Goal: Task Accomplishment & Management: Manage account settings

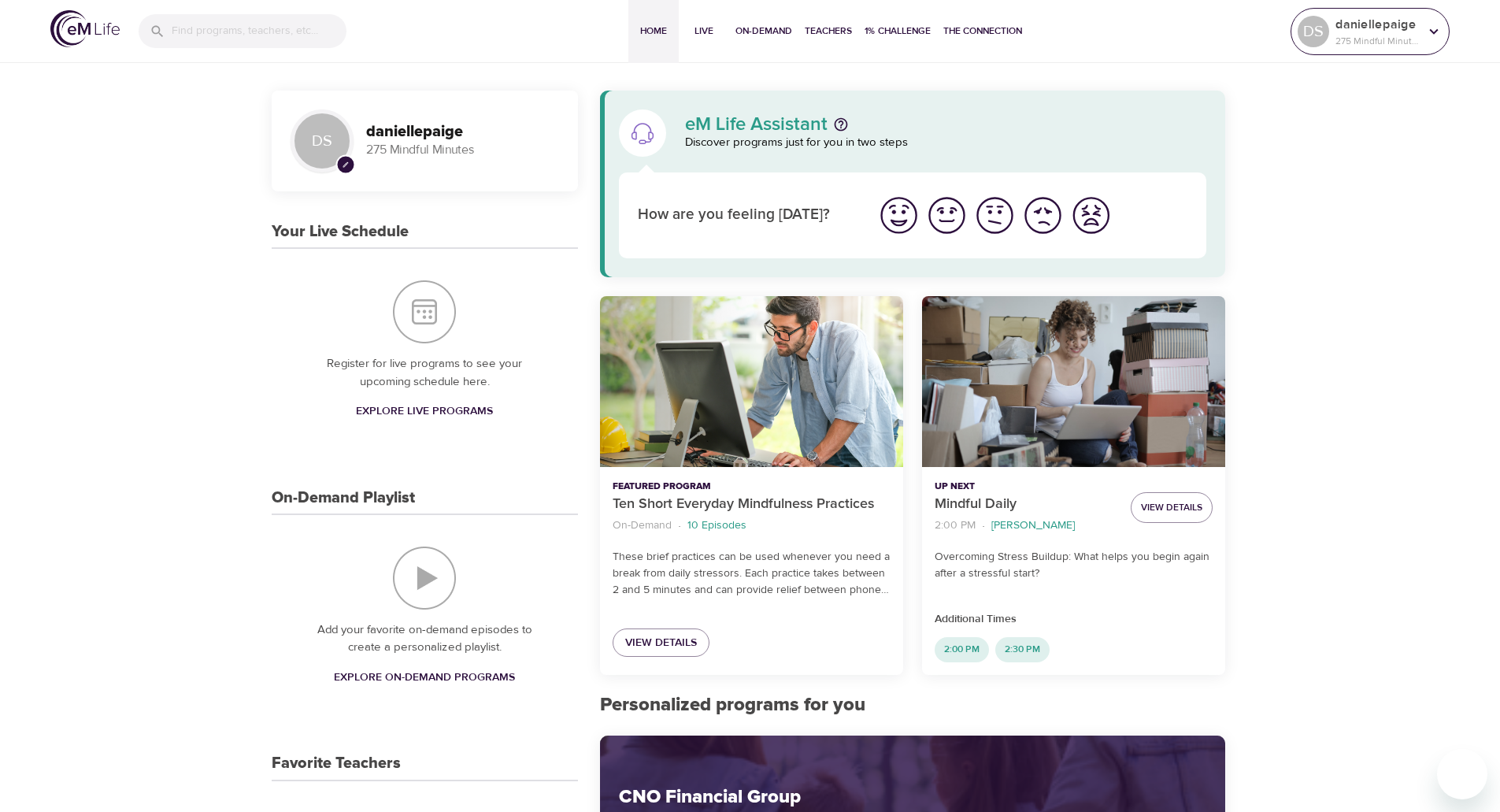
click at [1375, 34] on p "275 Mindful Minutes" at bounding box center [1377, 41] width 83 height 15
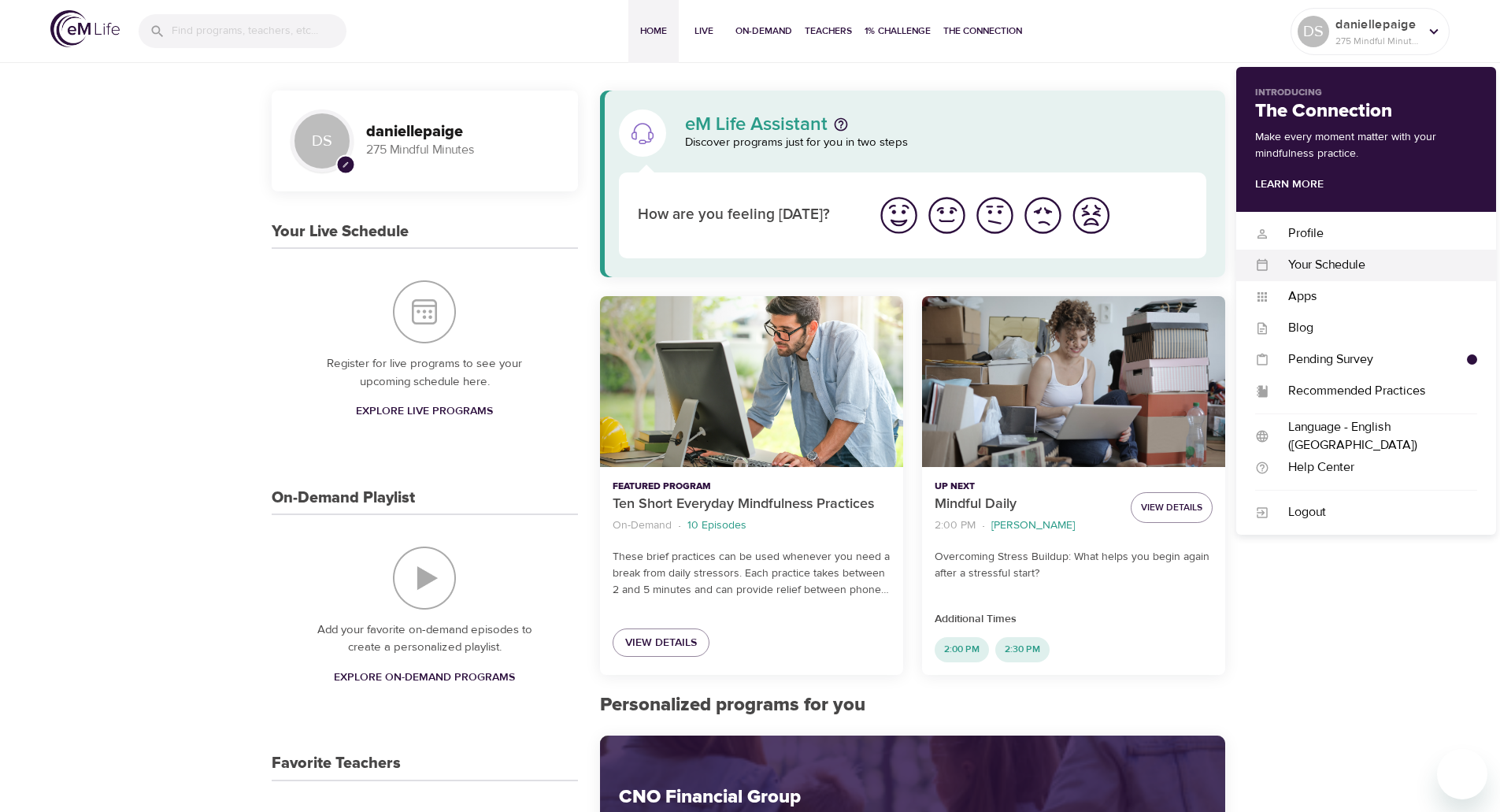
click at [1356, 261] on div "Your Schedule" at bounding box center [1373, 264] width 208 height 18
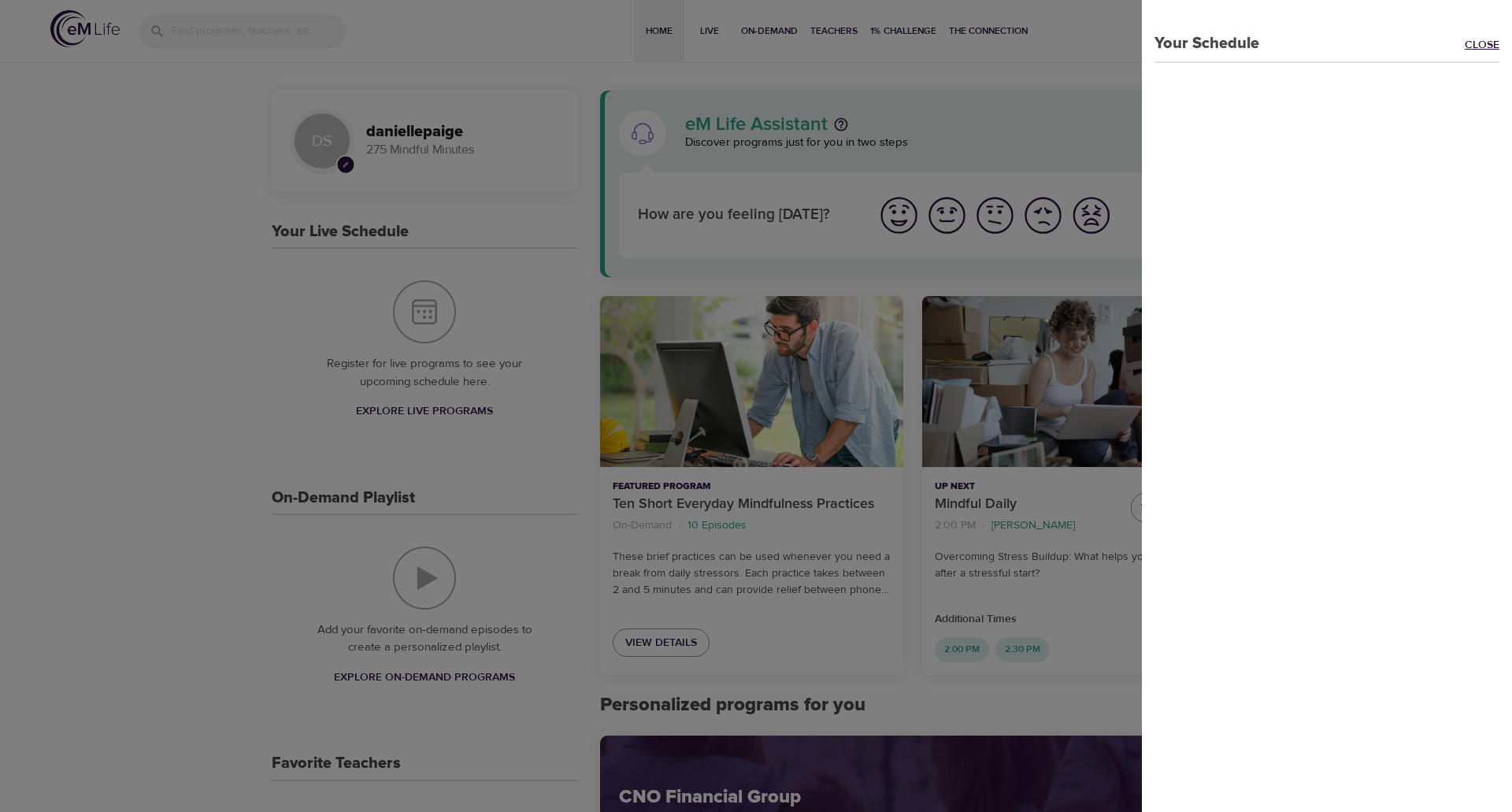
click at [1465, 45] on link "Close" at bounding box center [1489, 46] width 47 height 18
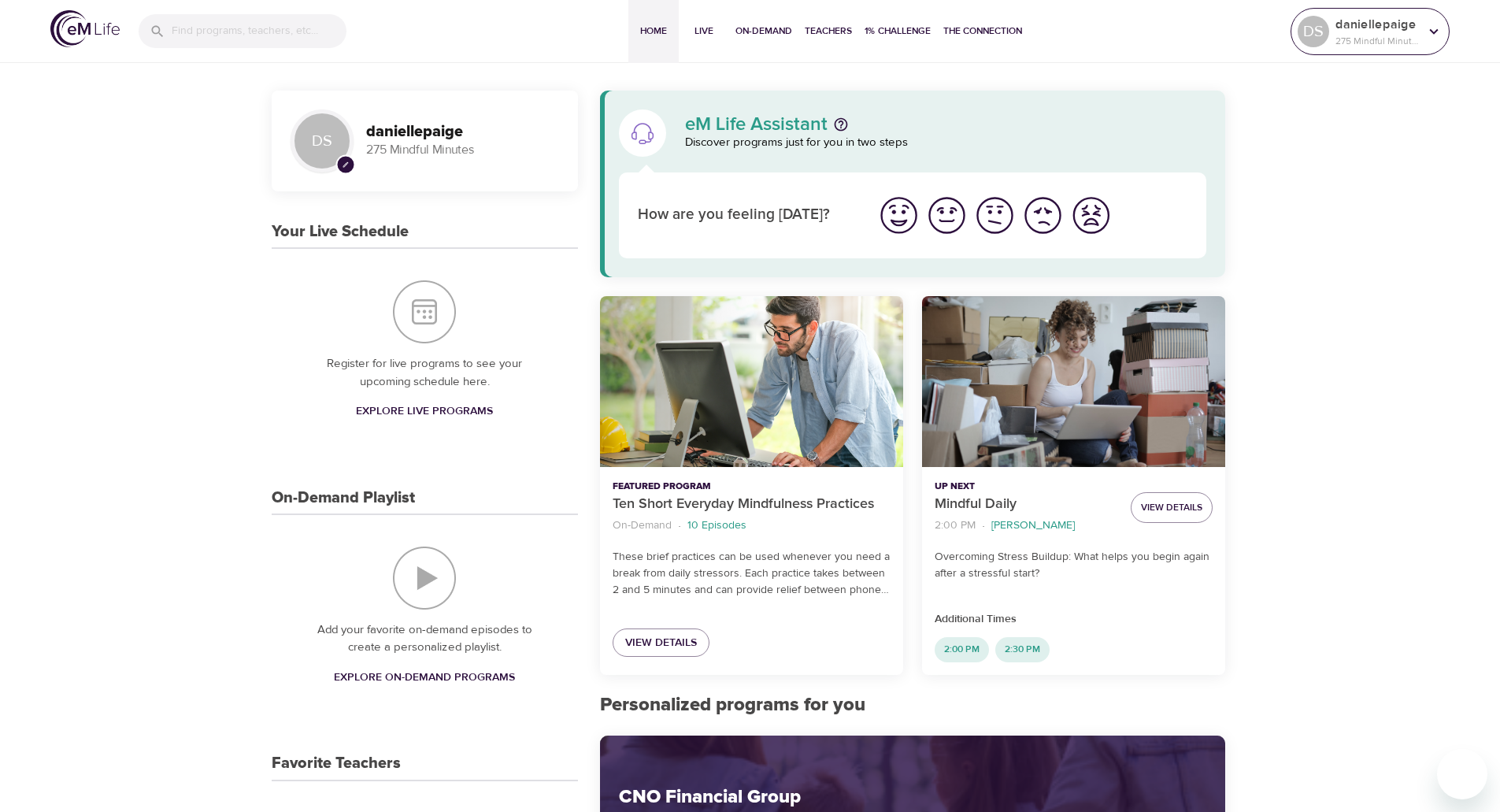
click at [1349, 29] on p "daniellepaige" at bounding box center [1377, 23] width 83 height 19
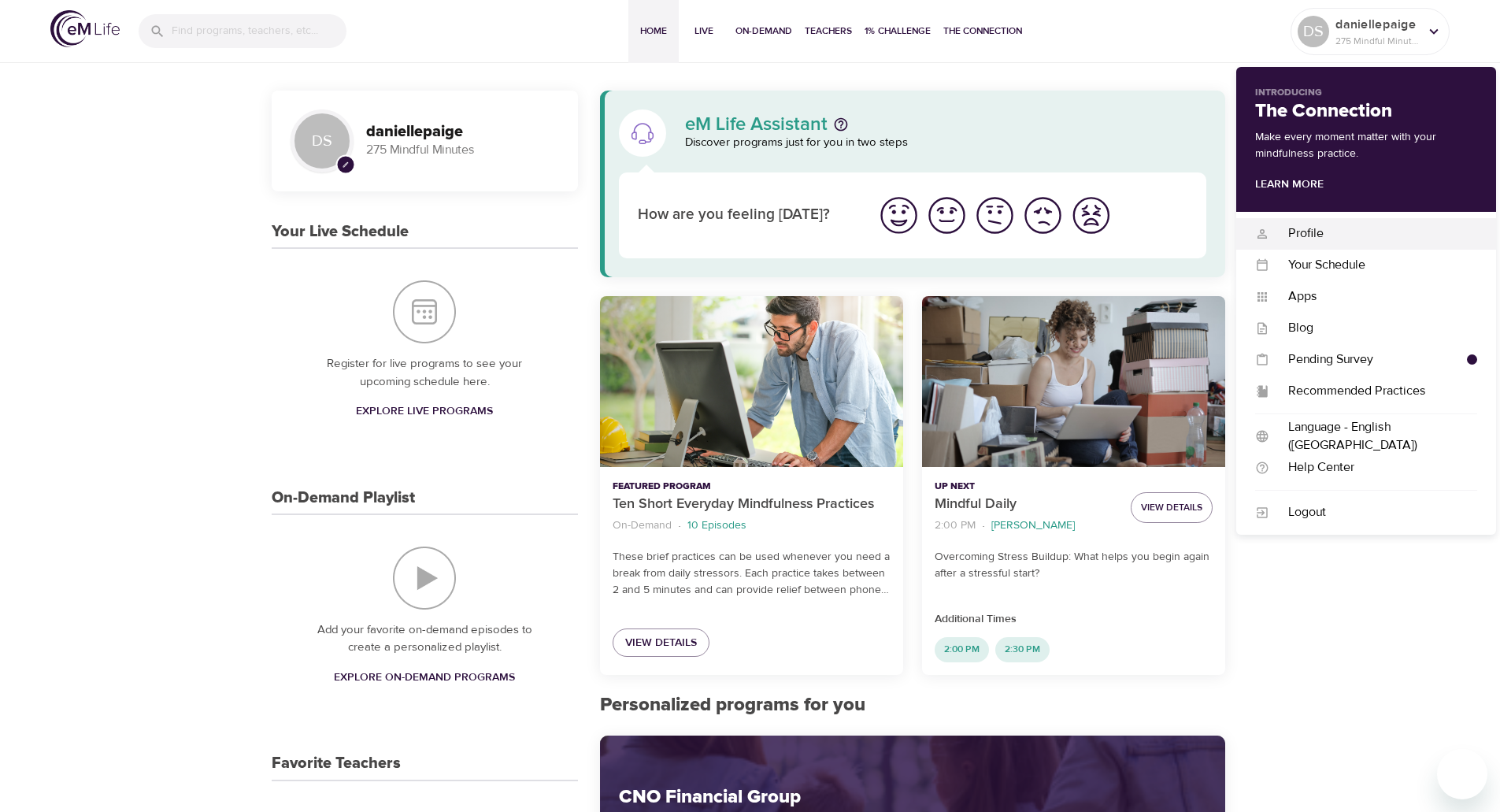
click at [1312, 230] on div "Profile" at bounding box center [1373, 233] width 208 height 18
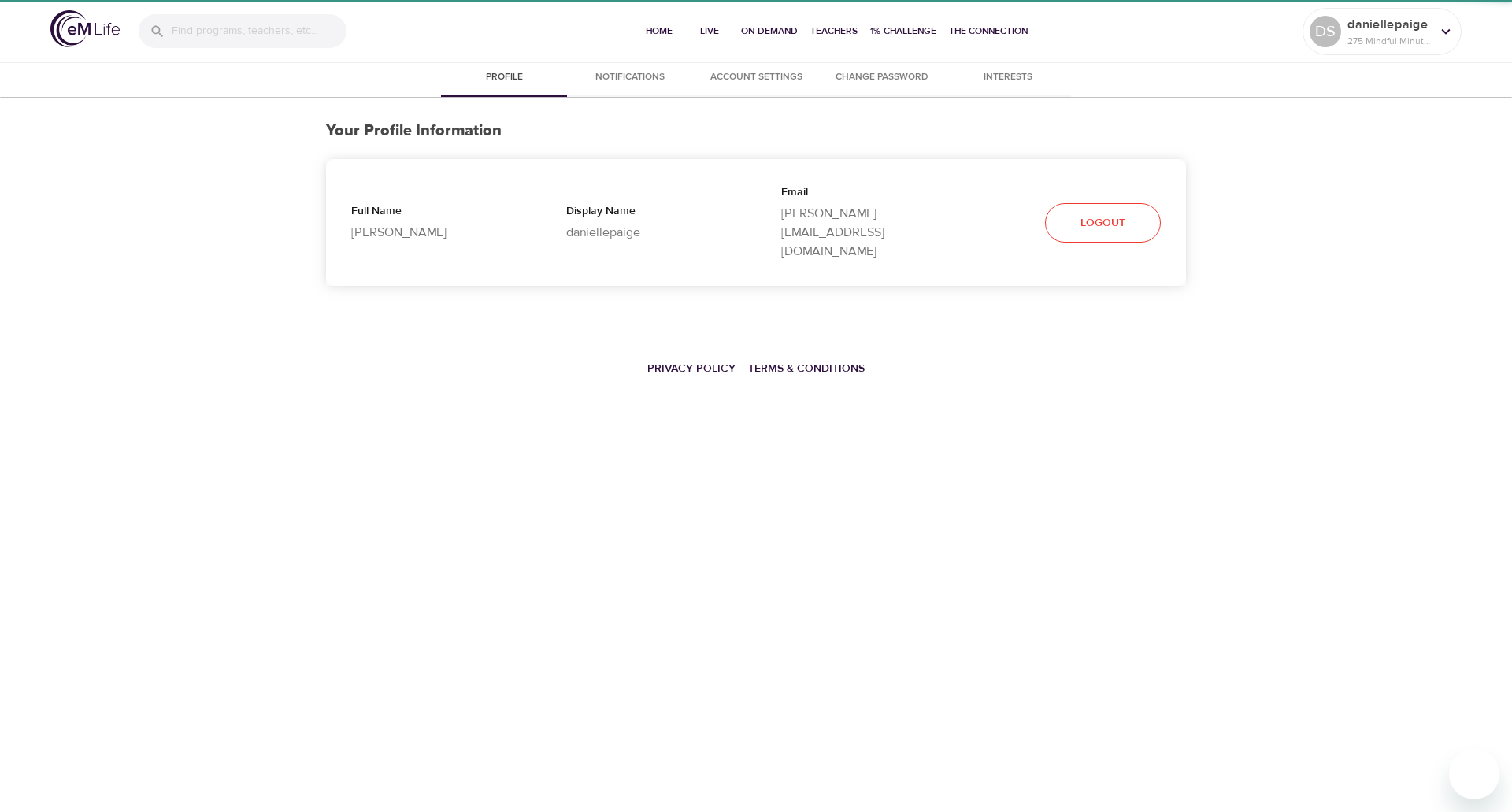
select select "10"
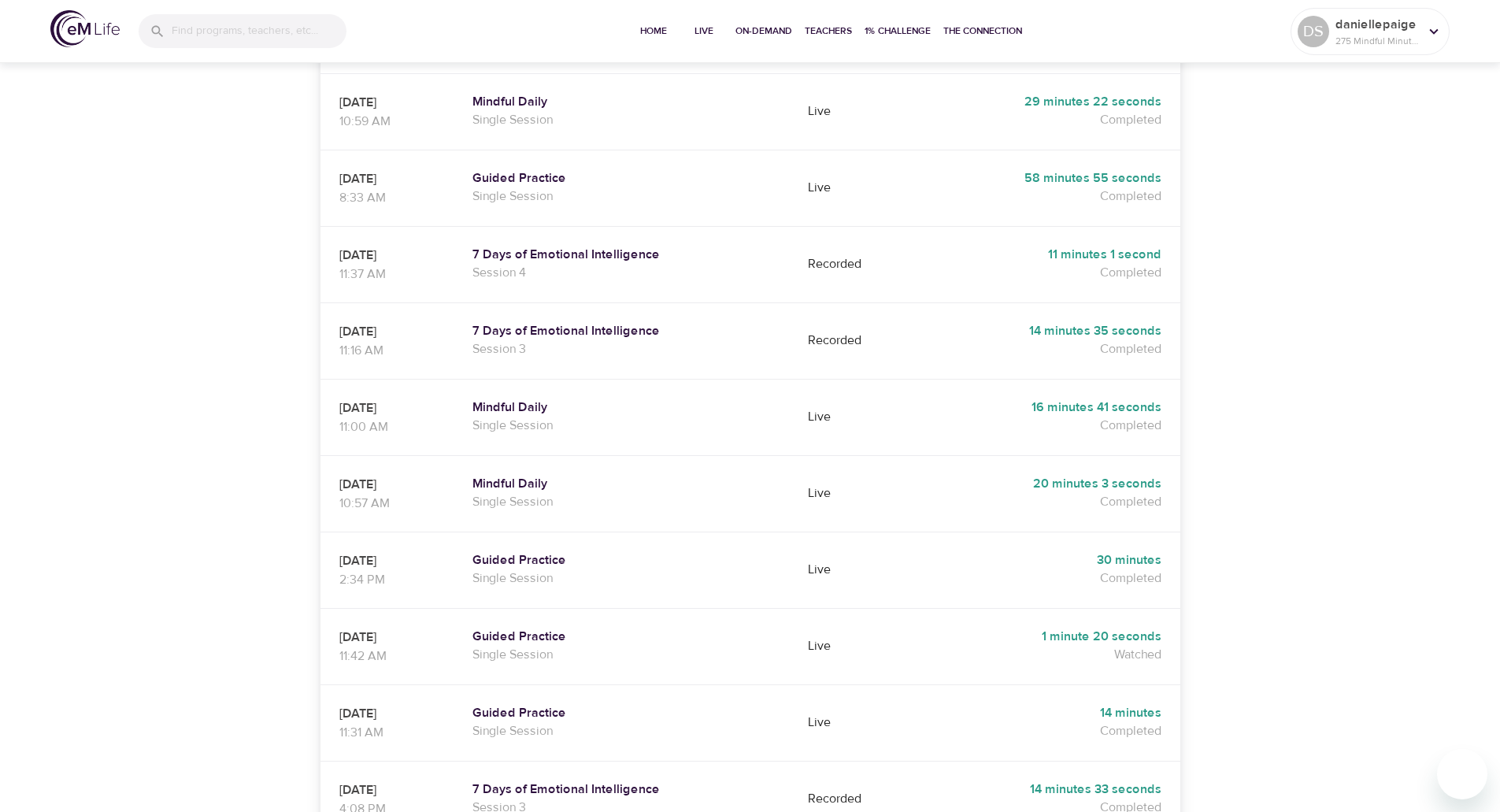
scroll to position [538, 0]
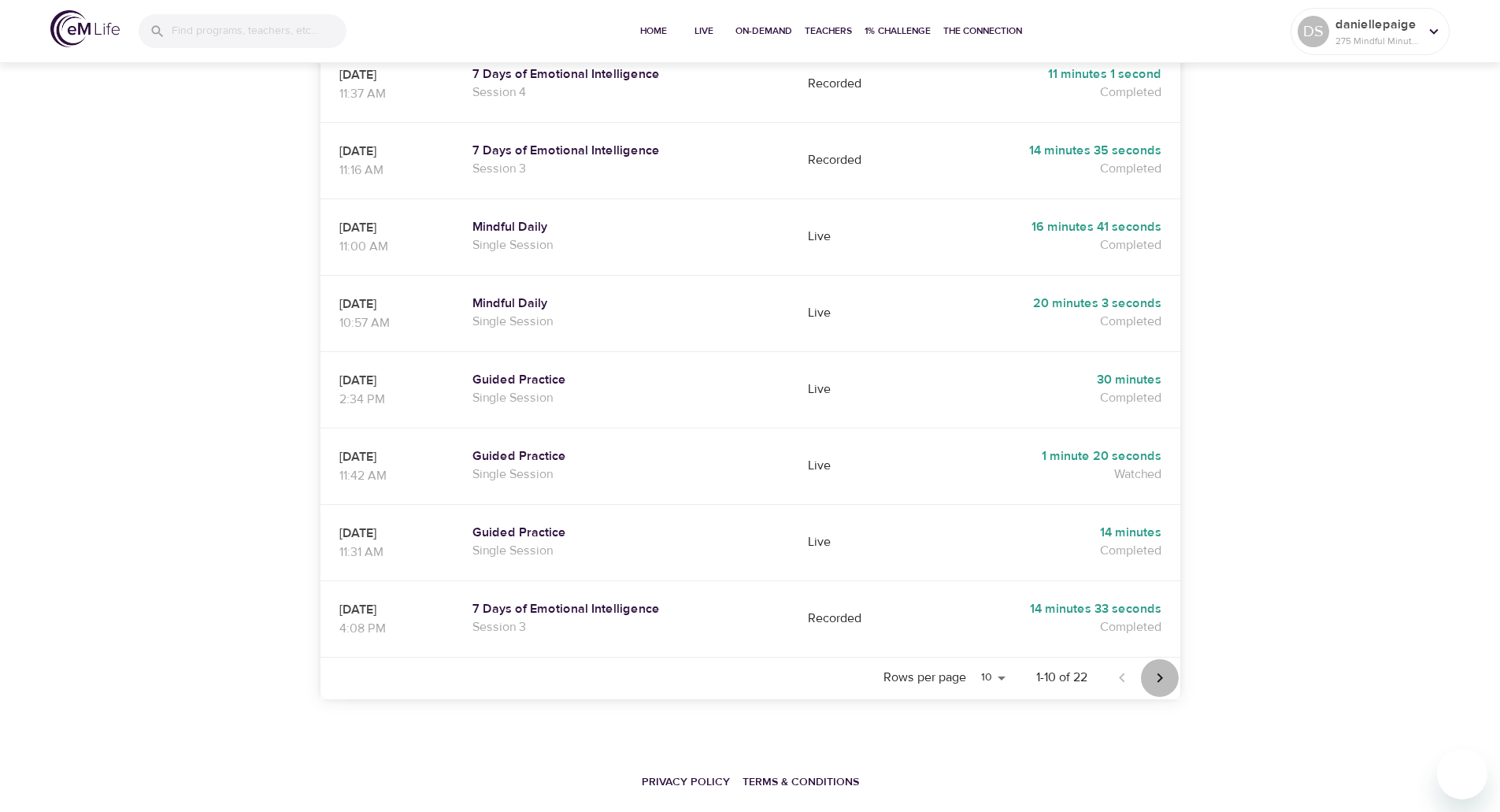
click at [1160, 672] on icon "Next page" at bounding box center [1159, 677] width 6 height 10
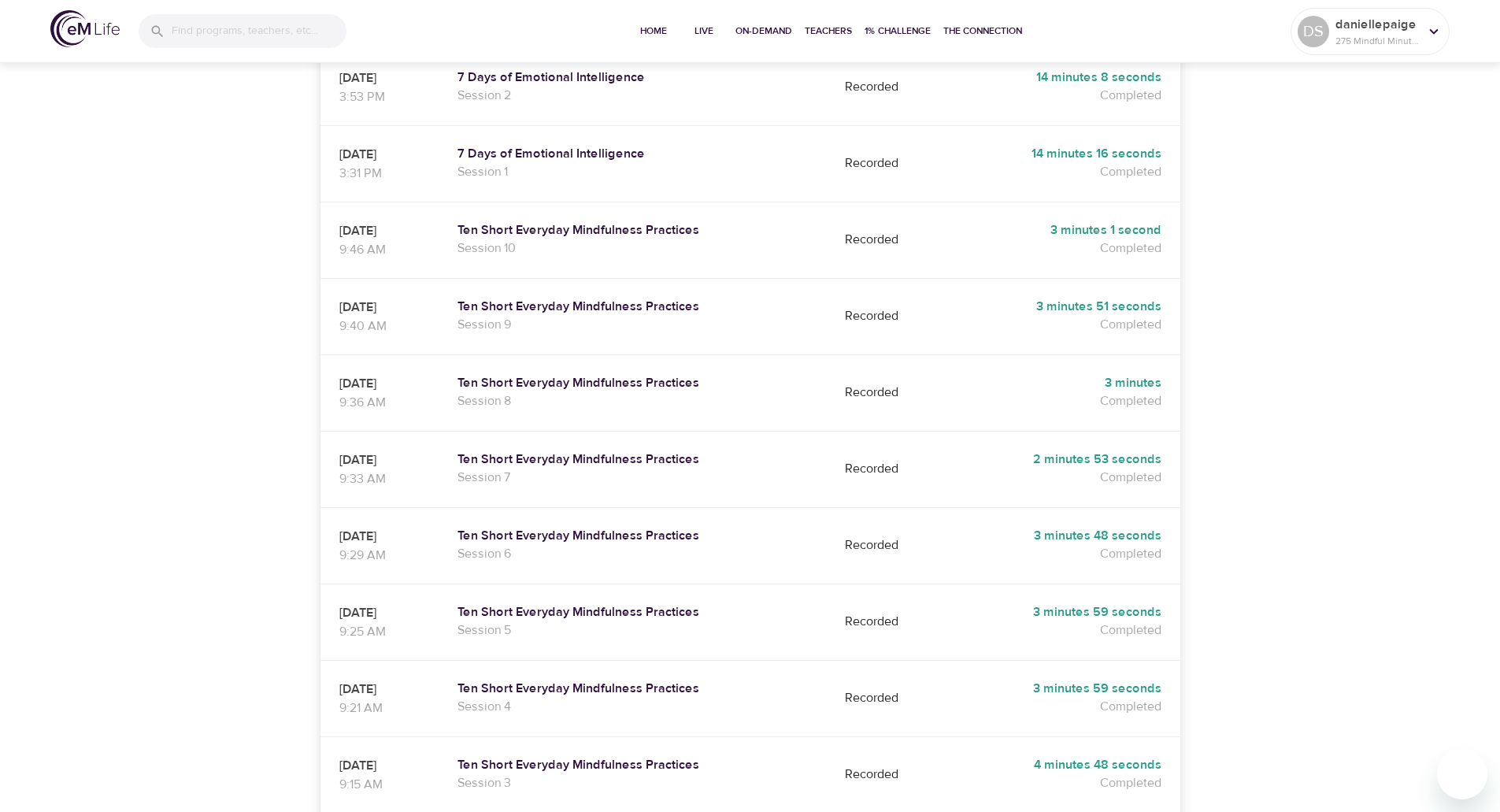
scroll to position [374, 0]
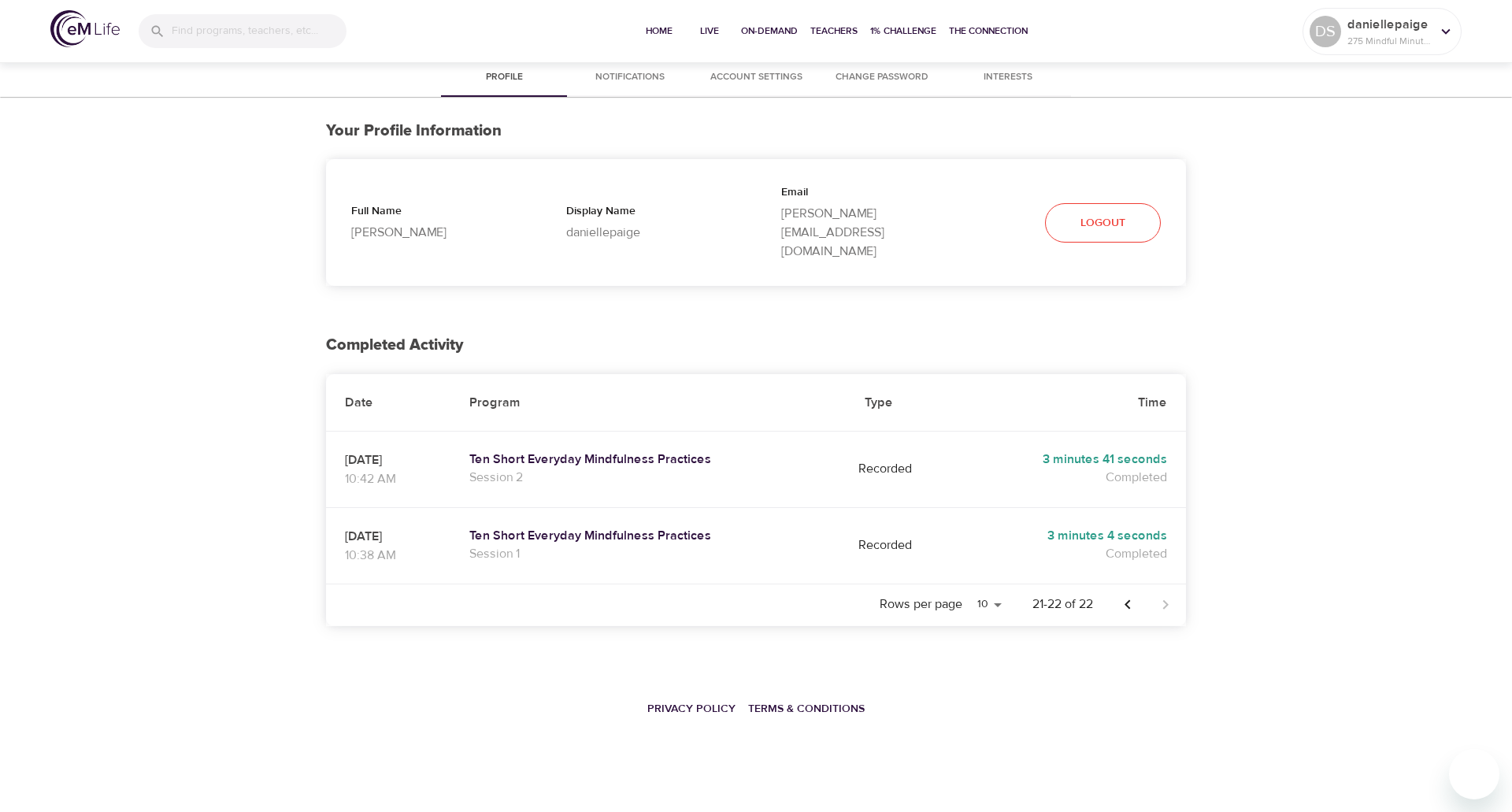
click at [1120, 595] on icon "Previous page" at bounding box center [1127, 604] width 19 height 19
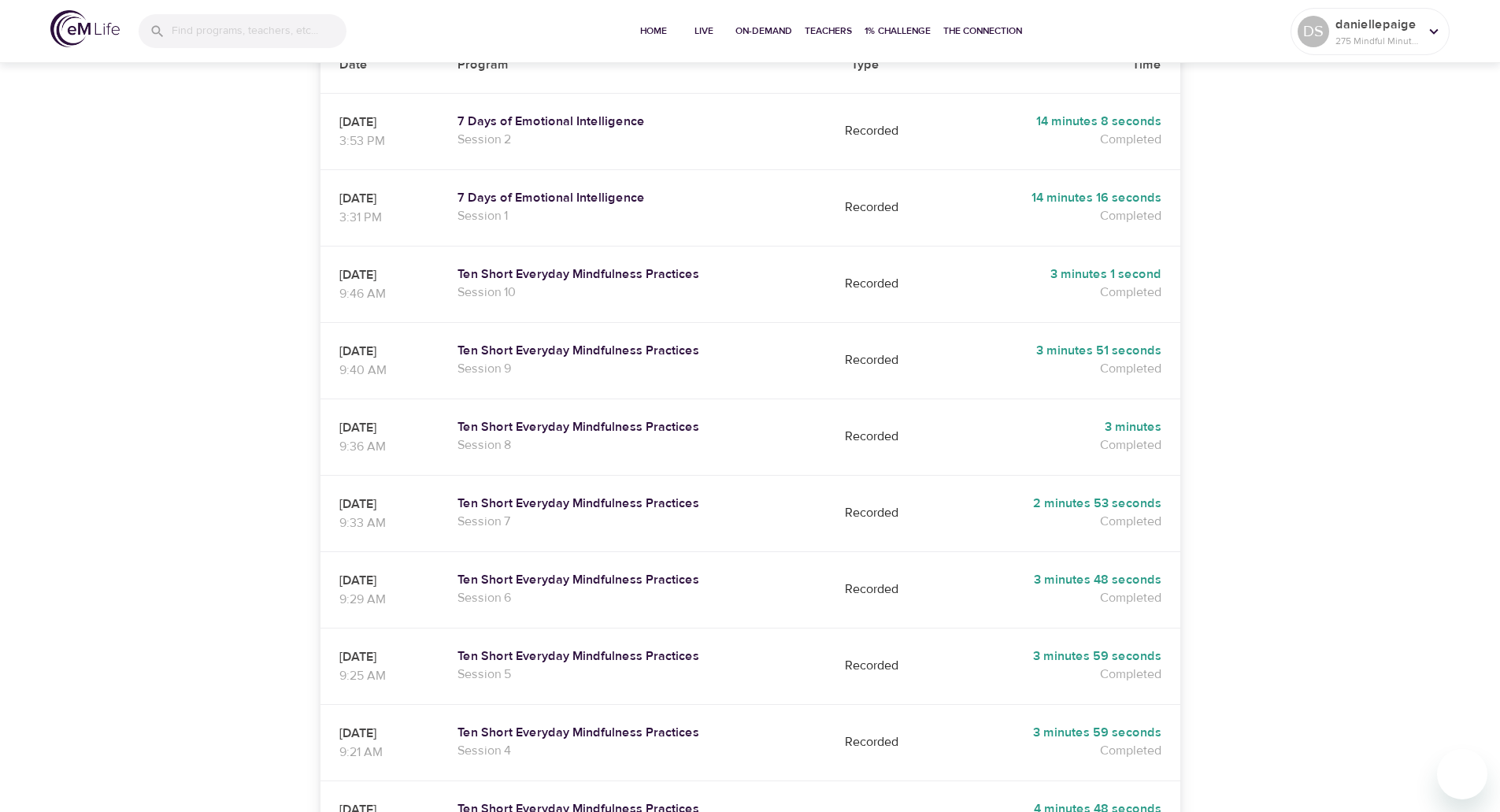
scroll to position [538, 0]
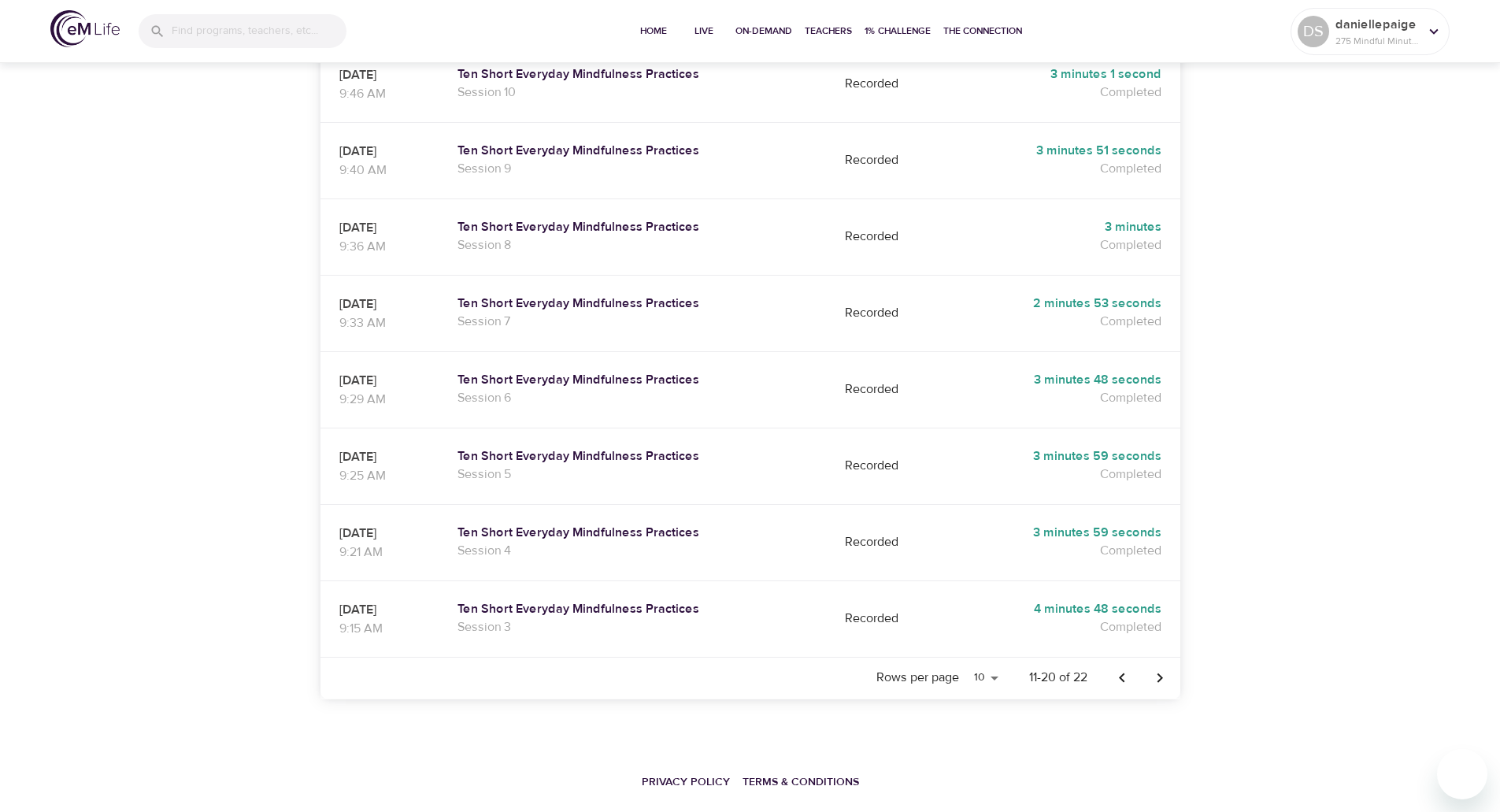
click at [1151, 668] on icon "Next page" at bounding box center [1159, 677] width 19 height 19
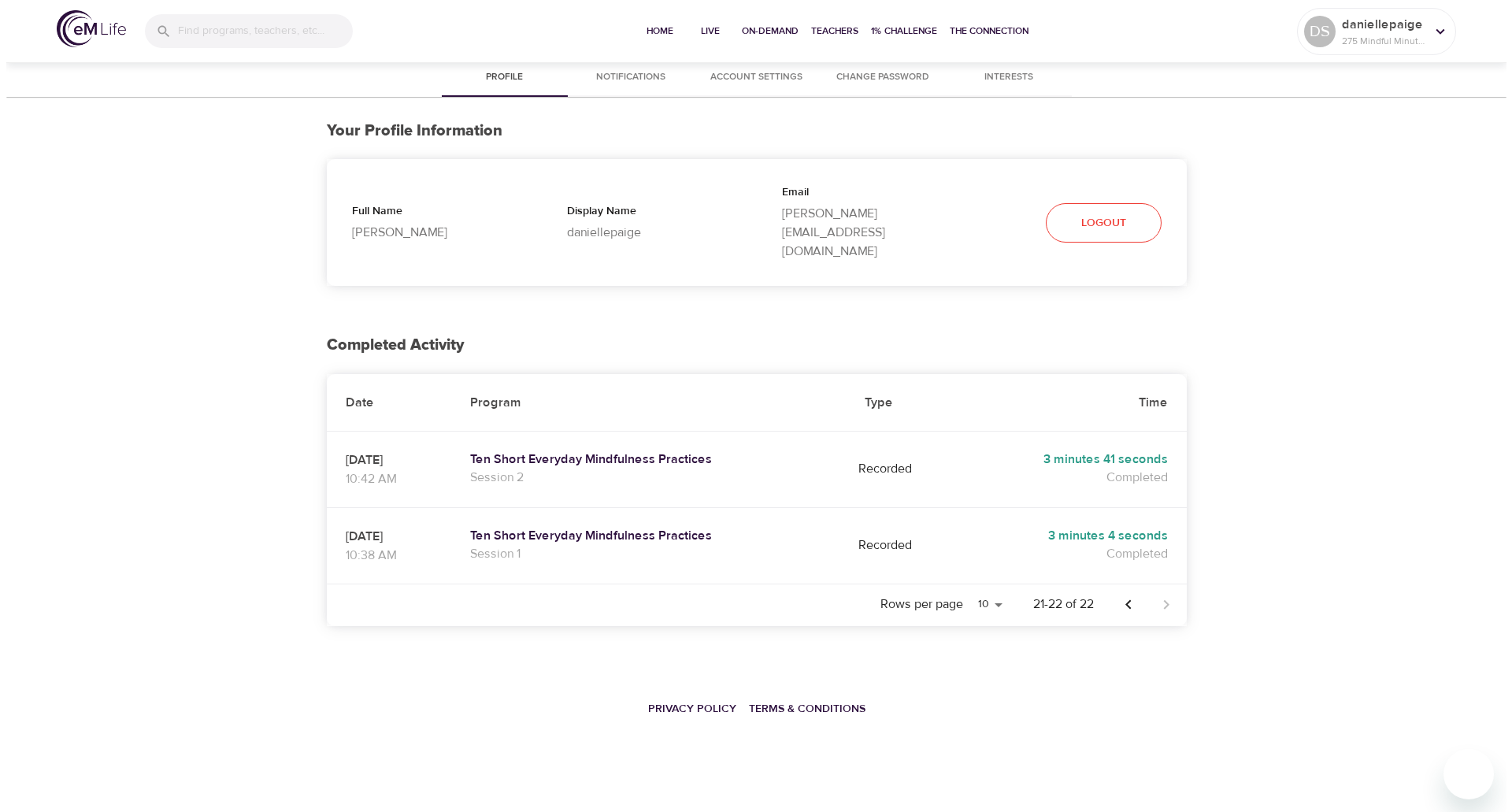
scroll to position [0, 0]
